Goal: Information Seeking & Learning: Learn about a topic

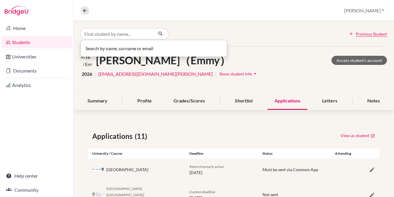
type input "f"
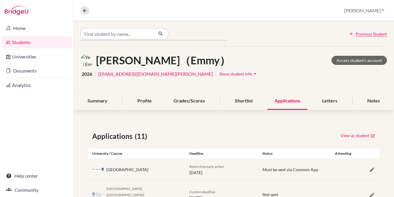
click at [33, 41] on link "Students" at bounding box center [36, 42] width 71 height 12
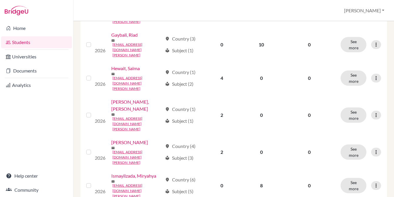
scroll to position [345, 0]
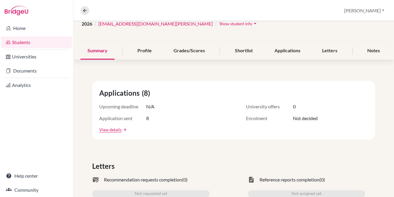
scroll to position [68, 0]
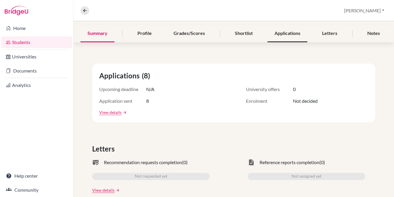
click at [286, 34] on div "Applications" at bounding box center [288, 33] width 40 height 17
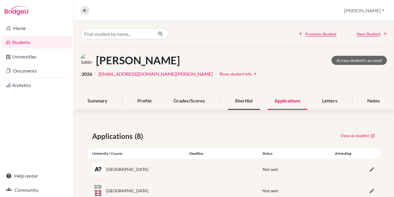
click at [244, 100] on div "Shortlist" at bounding box center [244, 101] width 32 height 17
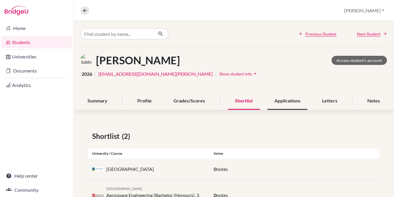
click at [285, 102] on div "Applications" at bounding box center [288, 101] width 40 height 17
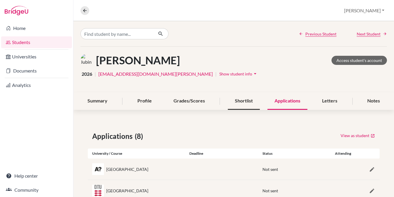
click at [248, 105] on div "Shortlist" at bounding box center [244, 101] width 32 height 17
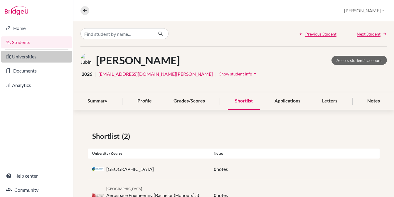
click at [58, 59] on link "Universities" at bounding box center [36, 57] width 71 height 12
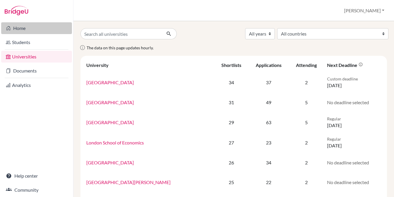
click at [41, 28] on link "Home" at bounding box center [36, 28] width 71 height 12
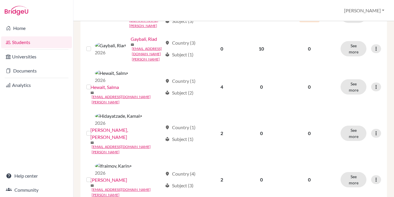
scroll to position [373, 0]
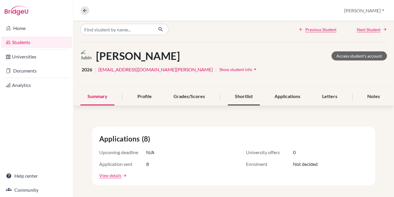
scroll to position [2, 0]
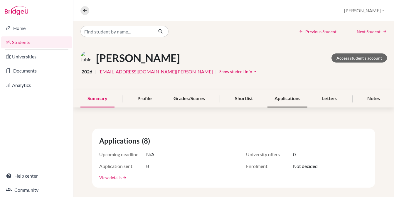
click at [283, 98] on div "Applications" at bounding box center [288, 98] width 40 height 17
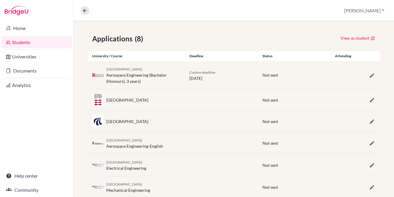
scroll to position [97, 0]
drag, startPoint x: 168, startPoint y: 100, endPoint x: 108, endPoint y: 101, distance: 60.2
click at [108, 101] on div "[GEOGRAPHIC_DATA]" at bounding box center [136, 101] width 97 height 12
copy div "echnical [GEOGRAPHIC_DATA]"
drag, startPoint x: 106, startPoint y: 122, endPoint x: 142, endPoint y: 123, distance: 35.3
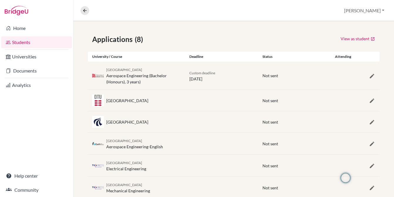
click at [142, 123] on div "[GEOGRAPHIC_DATA]" at bounding box center [136, 122] width 97 height 12
copy div "[GEOGRAPHIC_DATA]"
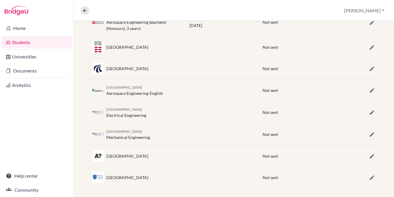
scroll to position [156, 0]
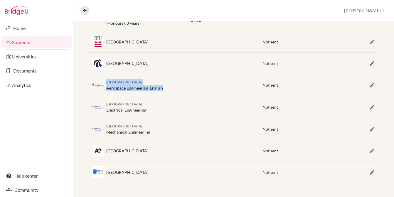
drag, startPoint x: 107, startPoint y: 82, endPoint x: 167, endPoint y: 93, distance: 61.1
click at [167, 93] on div "Delft University of Technology Aerospace Engineering-English Not sent" at bounding box center [234, 85] width 292 height 22
